Goal: Navigation & Orientation: Find specific page/section

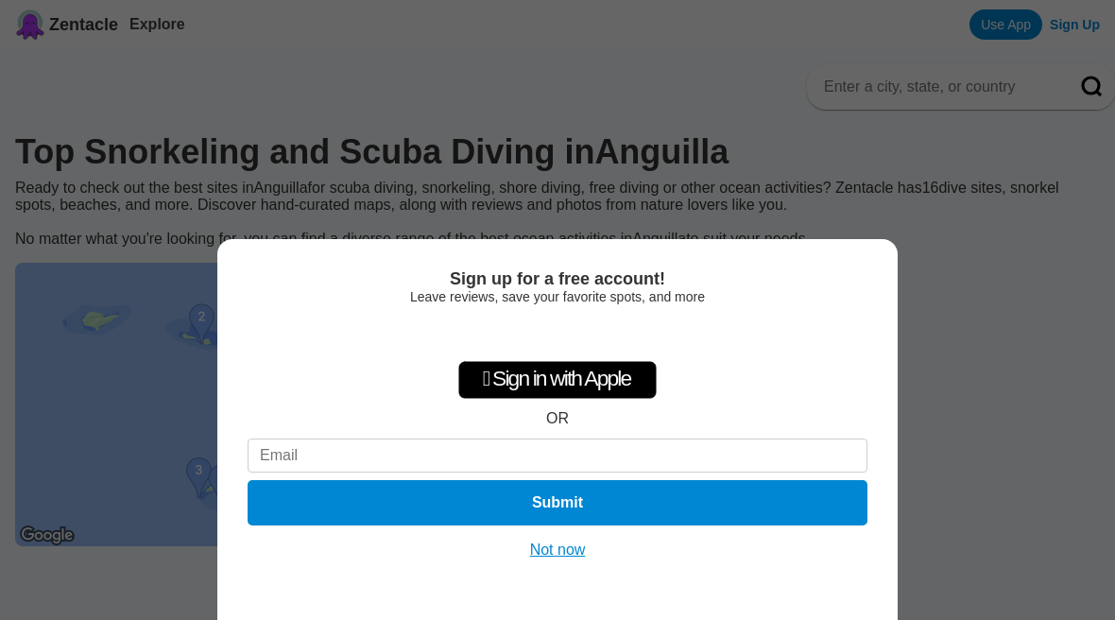
click at [580, 546] on button "Not now" at bounding box center [557, 549] width 67 height 19
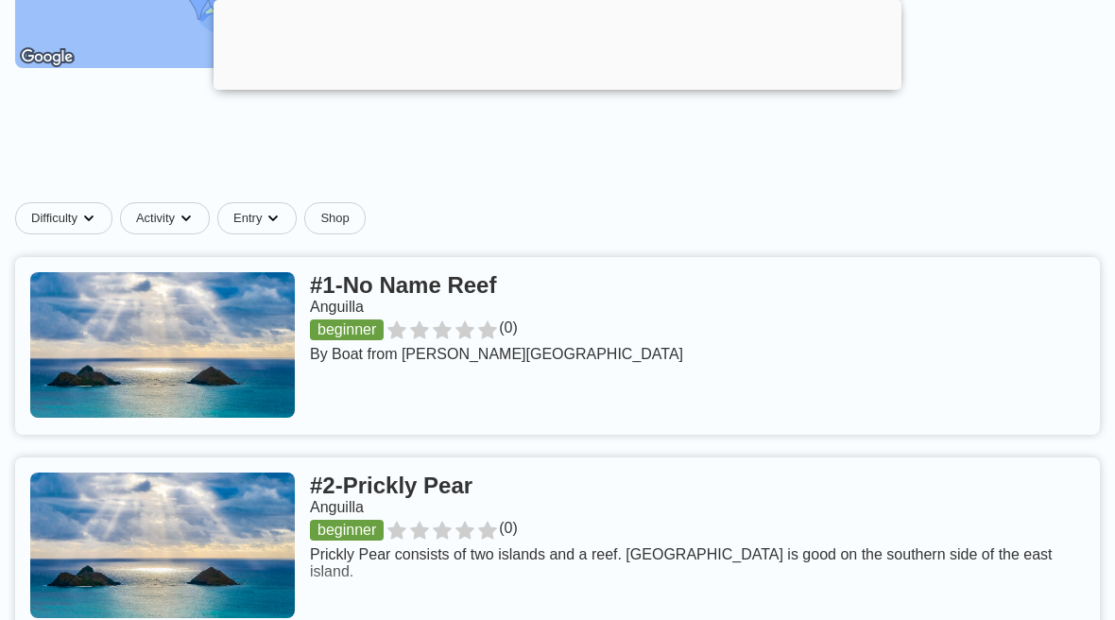
scroll to position [583, 0]
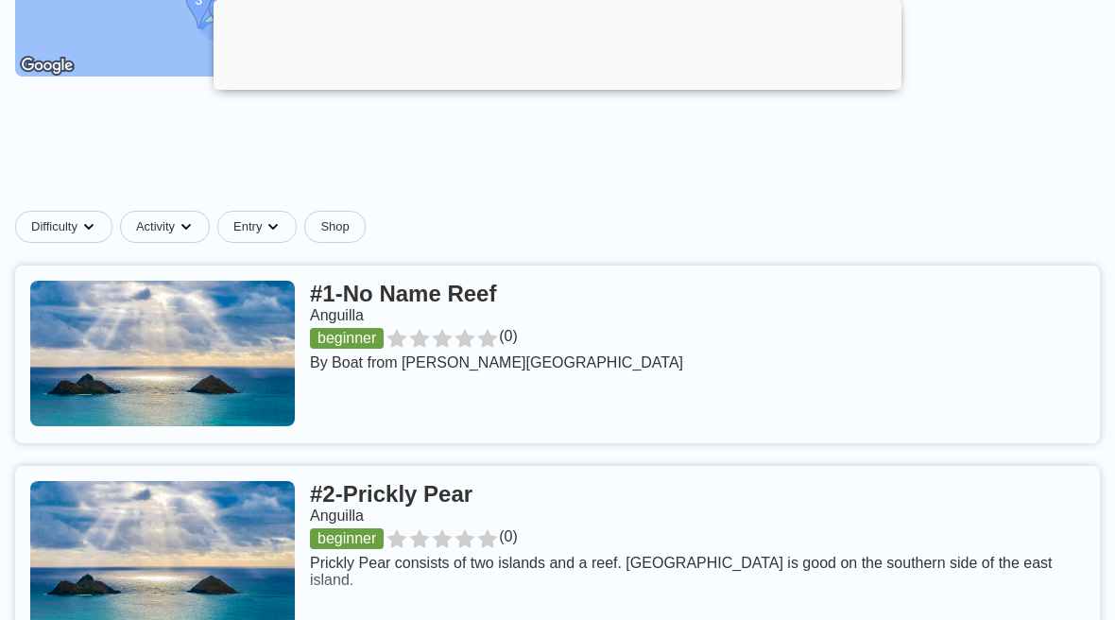
click at [467, 312] on link at bounding box center [557, 354] width 1085 height 178
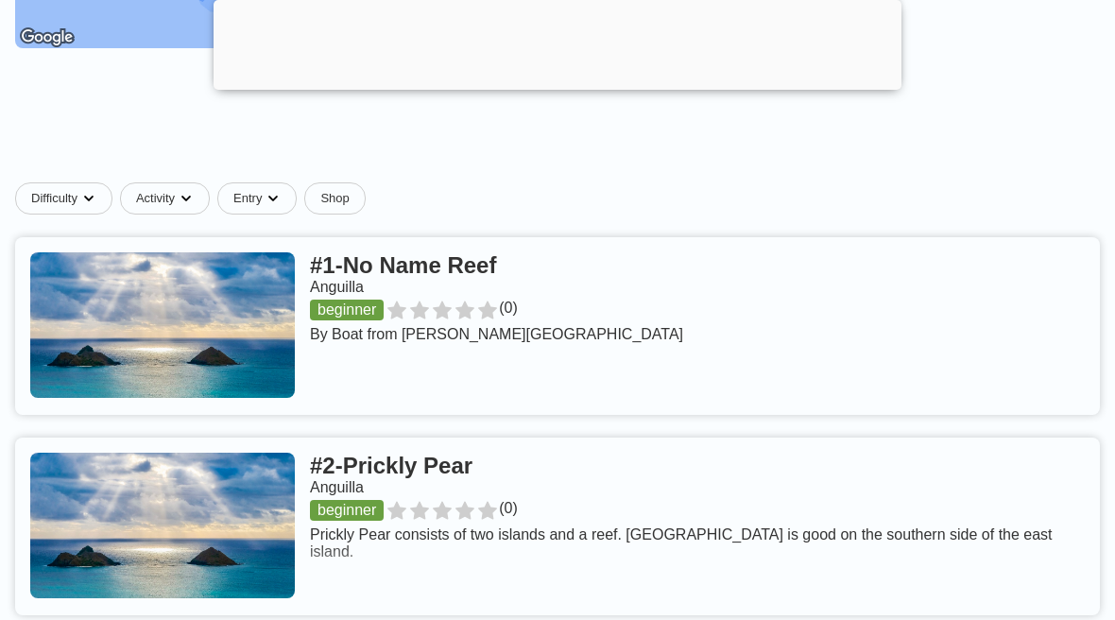
scroll to position [612, 0]
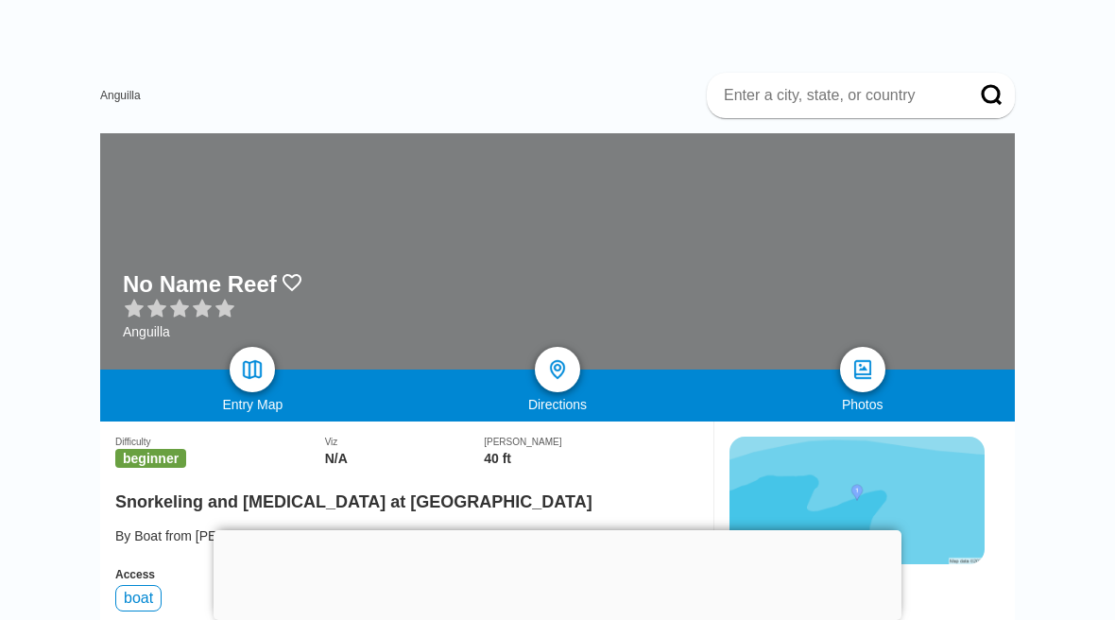
scroll to position [73, 0]
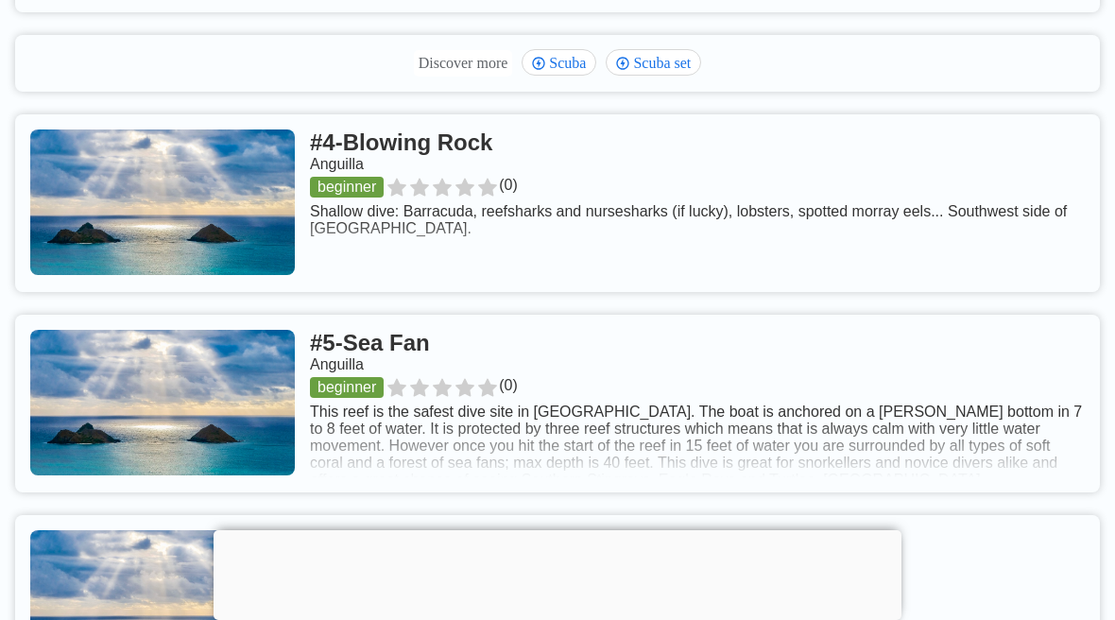
scroll to position [1322, 0]
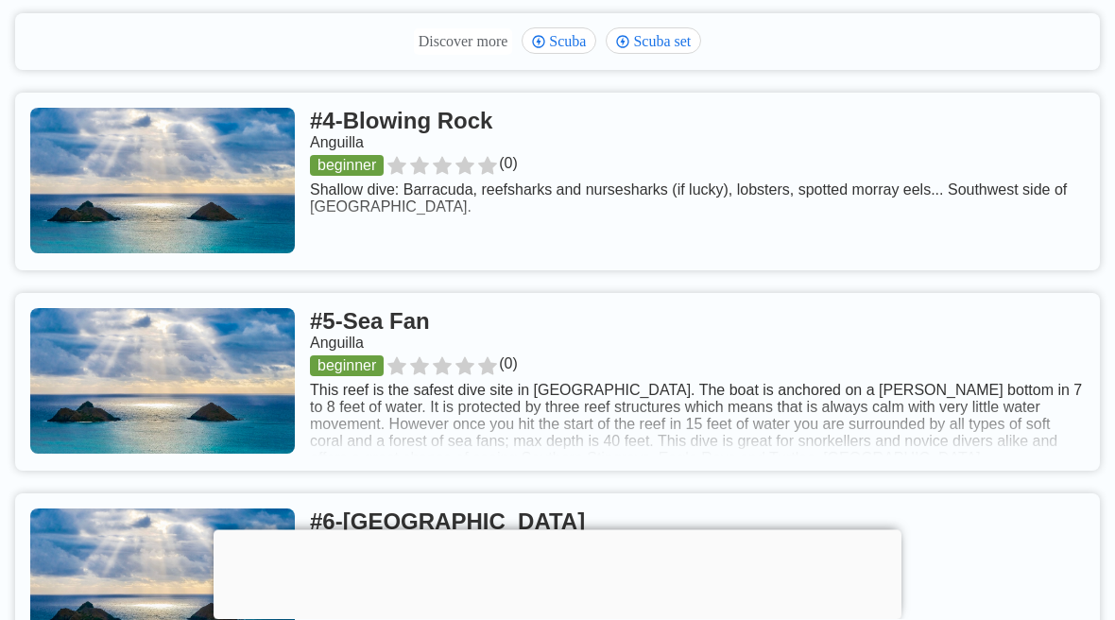
click at [432, 142] on link at bounding box center [557, 183] width 1085 height 178
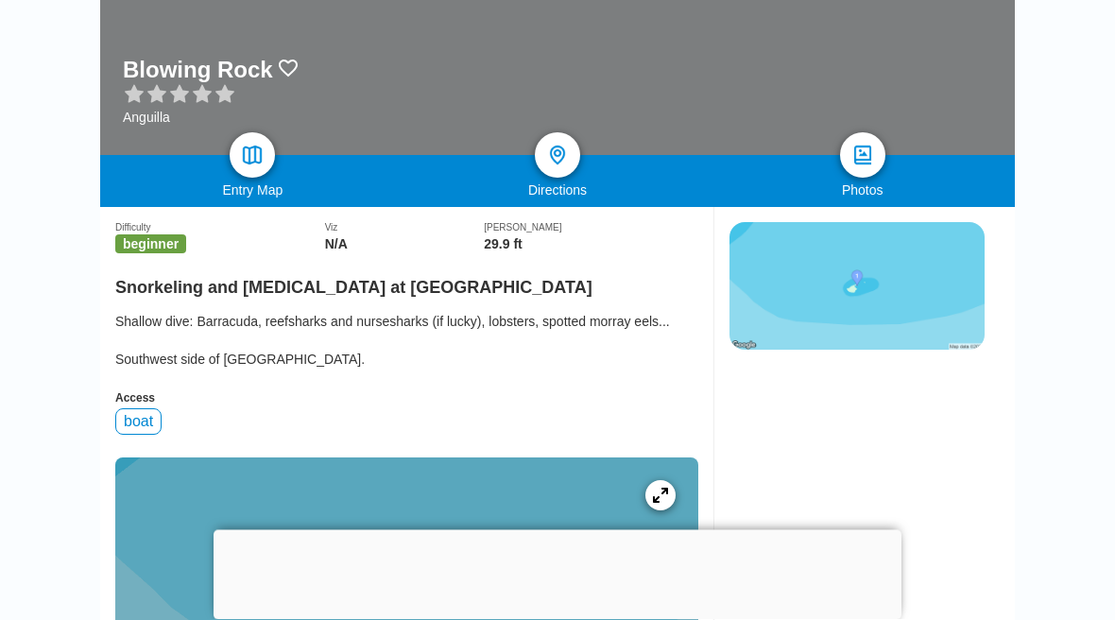
scroll to position [291, 0]
click at [262, 154] on img at bounding box center [252, 155] width 23 height 23
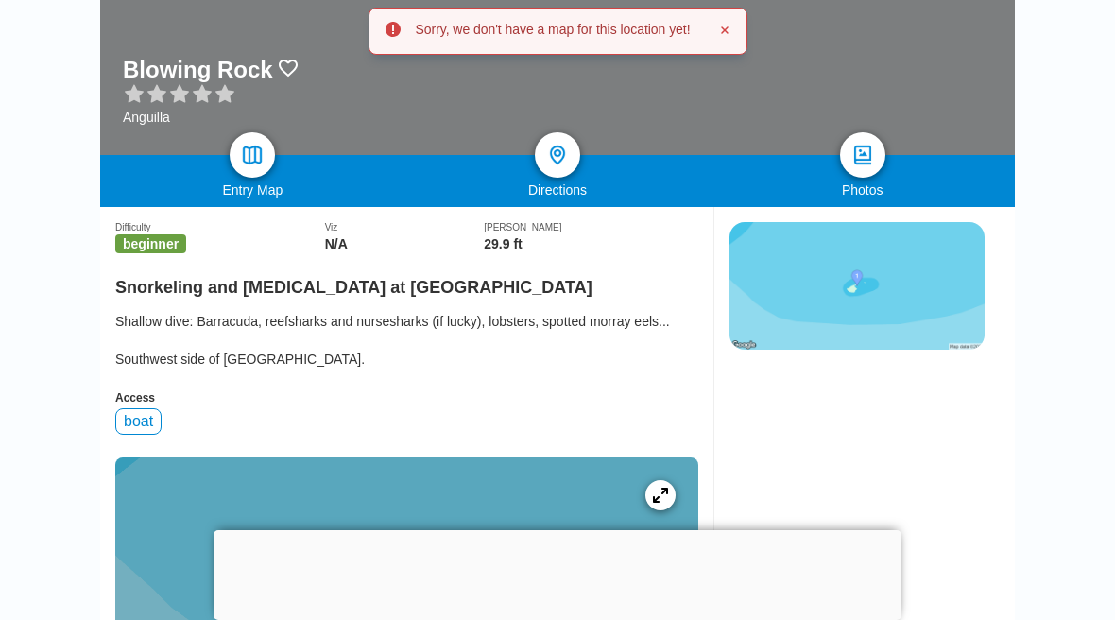
scroll to position [0, 0]
